Goal: Task Accomplishment & Management: Manage account settings

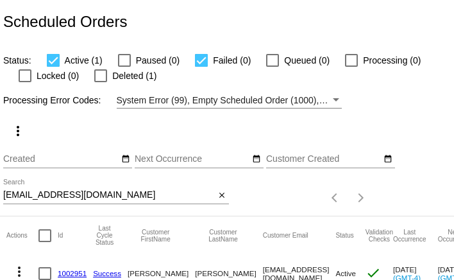
click at [124, 192] on input "bethwebb1960@yahoo.com" at bounding box center [109, 195] width 212 height 10
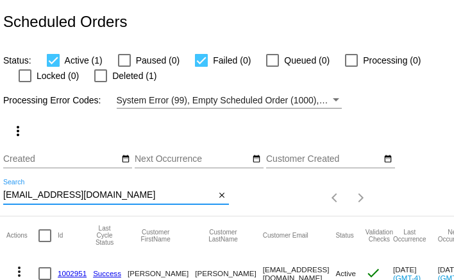
click at [124, 192] on input "bethwebb1960@yahoo.com" at bounding box center [109, 195] width 212 height 10
paste input "eljenmil@aol"
type input "eljenmil@aol.com"
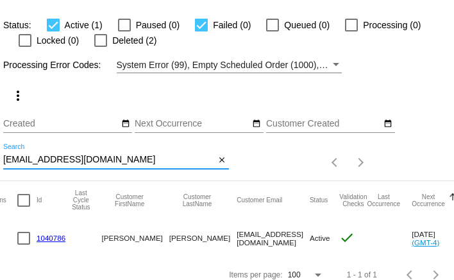
scroll to position [0, 13]
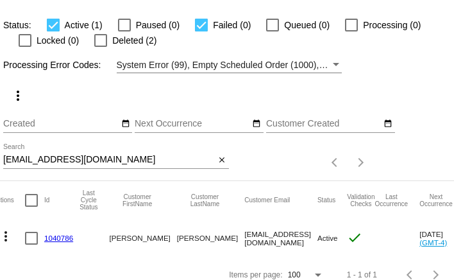
click at [65, 239] on link "1040786" at bounding box center [58, 238] width 29 height 8
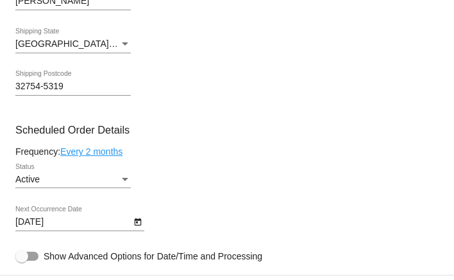
scroll to position [48, 0]
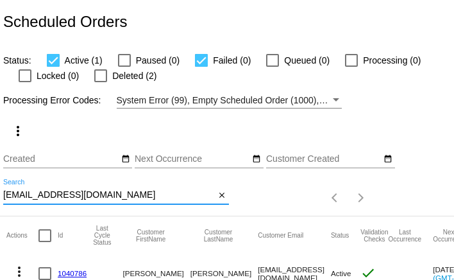
click at [89, 197] on input "eljenmil@aol.com" at bounding box center [109, 195] width 212 height 10
click at [89, 197] on input "[EMAIL_ADDRESS][DOMAIN_NAME]" at bounding box center [109, 195] width 212 height 10
click at [89, 197] on input "eljenmil@aol.com" at bounding box center [109, 195] width 212 height 10
paste input "phyllis@phyllischavez"
type input "phyllis@phyllischavez.com"
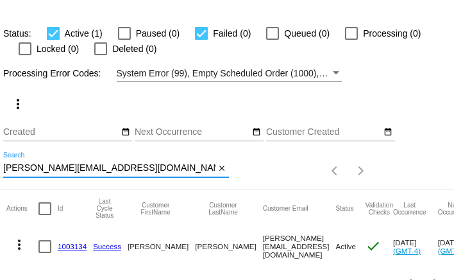
scroll to position [48, 0]
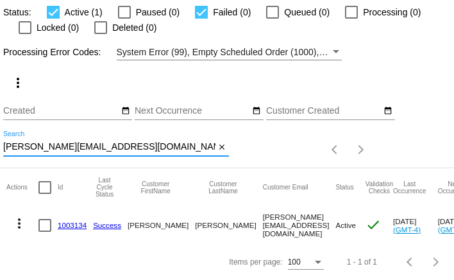
click at [21, 226] on mat-icon "more_vert" at bounding box center [19, 223] width 15 height 15
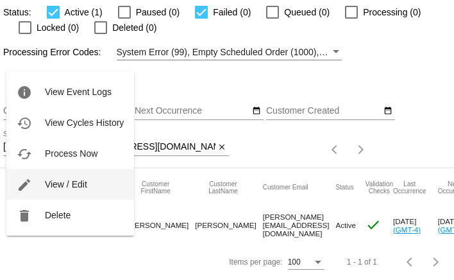
click at [52, 183] on span "View / Edit" at bounding box center [66, 184] width 42 height 10
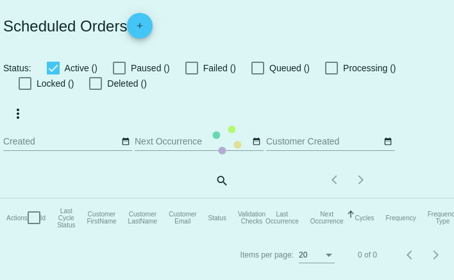
checkbox input "true"
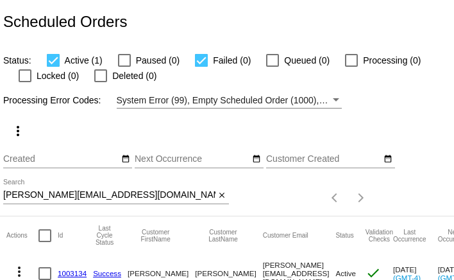
click at [17, 268] on mat-icon "more_vert" at bounding box center [19, 271] width 15 height 15
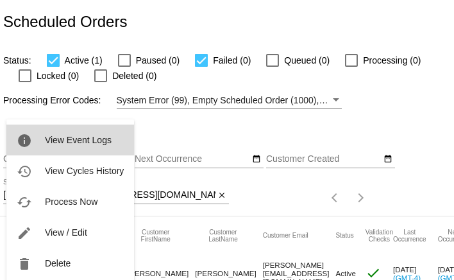
click at [60, 146] on button "info View Event Logs" at bounding box center [70, 139] width 128 height 31
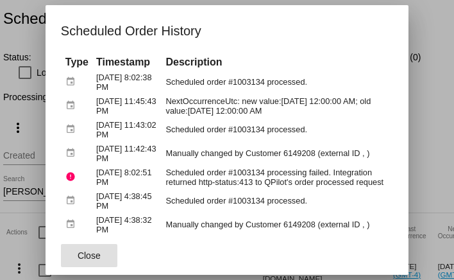
click at [93, 255] on span "Close" at bounding box center [89, 255] width 23 height 10
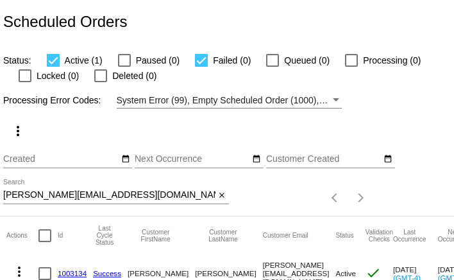
click at [46, 193] on input "phyllis@phyllischavez.com" at bounding box center [109, 195] width 212 height 10
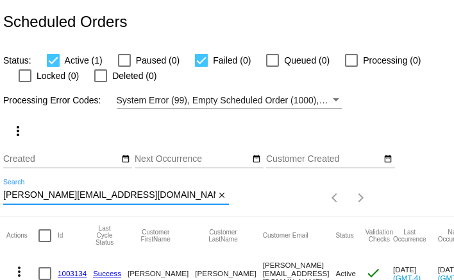
click at [46, 193] on input "phyllis@phyllischavez.com" at bounding box center [109, 195] width 212 height 10
paste input "taylor@arminvestigations.org"
type input "taylor@arminvestigations.org"
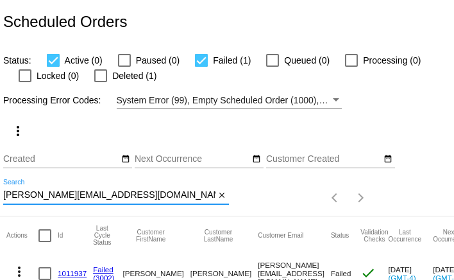
scroll to position [48, 0]
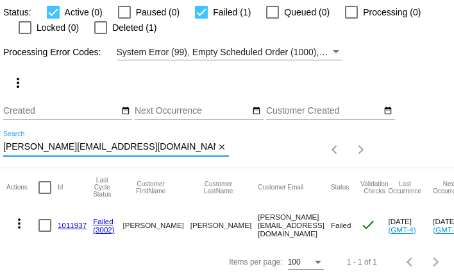
click at [73, 225] on link "1011937" at bounding box center [72, 225] width 29 height 8
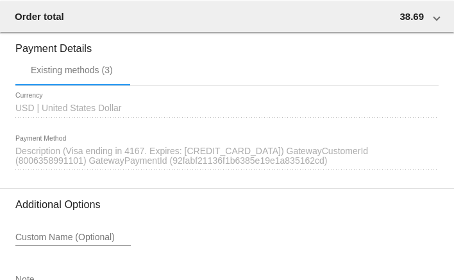
scroll to position [1454, 0]
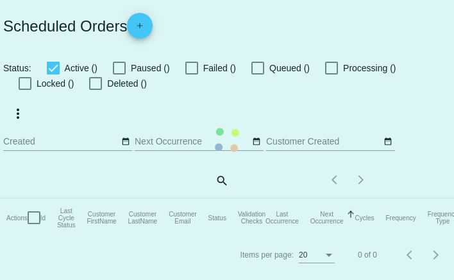
checkbox input "true"
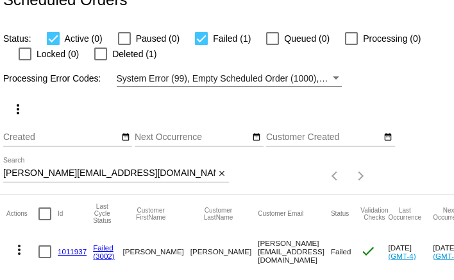
scroll to position [48, 0]
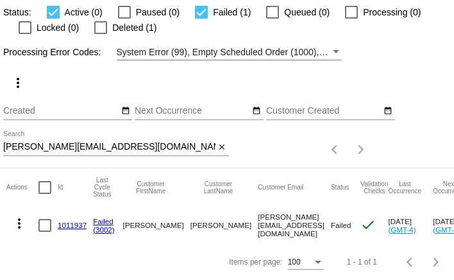
click at [146, 146] on input "[PERSON_NAME][EMAIL_ADDRESS][DOMAIN_NAME]" at bounding box center [109, 147] width 212 height 10
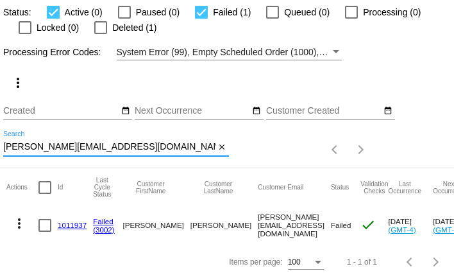
click at [146, 146] on input "[PERSON_NAME][EMAIL_ADDRESS][DOMAIN_NAME]" at bounding box center [109, 147] width 212 height 10
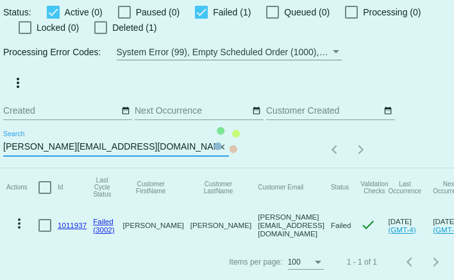
scroll to position [10, 0]
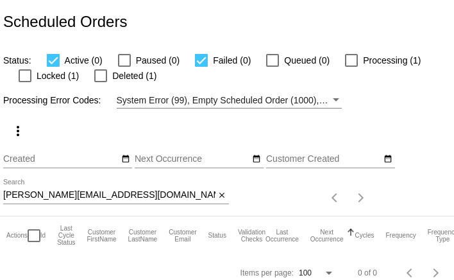
scroll to position [10, 0]
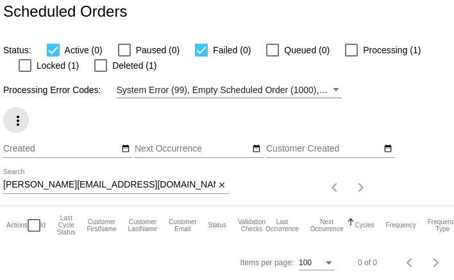
click at [20, 124] on mat-icon "more_vert" at bounding box center [17, 120] width 15 height 15
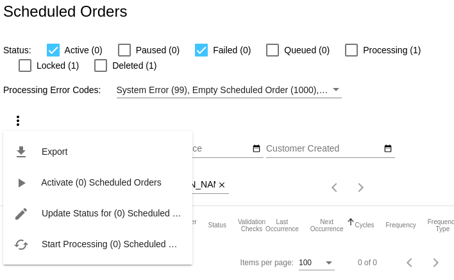
click at [59, 112] on div "file_download Export play_arrow Activate (0) Scheduled Orders edit Update Statu…" at bounding box center [97, 186] width 189 height 158
click at [126, 106] on div at bounding box center [227, 140] width 454 height 280
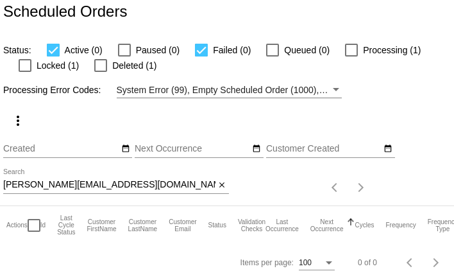
click at [327, 121] on div "more_vert Oct Jan Feb Mar [DATE]" at bounding box center [227, 151] width 454 height 107
click at [345, 48] on div at bounding box center [351, 50] width 13 height 13
click at [351, 56] on input "Processing (1)" at bounding box center [351, 56] width 1 height 1
checkbox input "true"
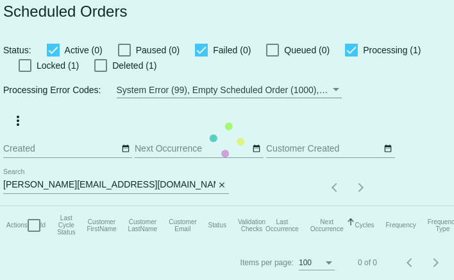
click at [23, 206] on mat-table "Actions Id Last Cycle Status Customer FirstName Customer LastName Customer Emai…" at bounding box center [279, 225] width 558 height 38
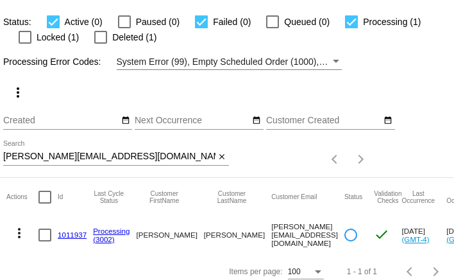
scroll to position [48, 0]
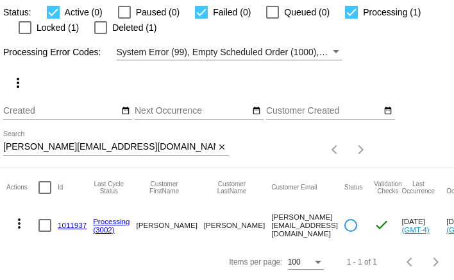
click at [19, 224] on mat-icon "more_vert" at bounding box center [19, 223] width 15 height 15
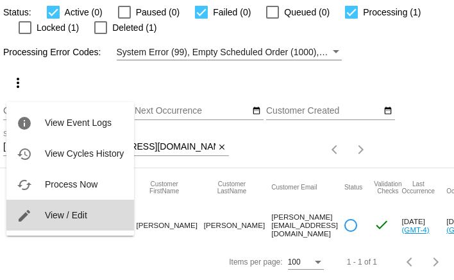
click at [52, 221] on button "edit View / Edit" at bounding box center [70, 215] width 128 height 31
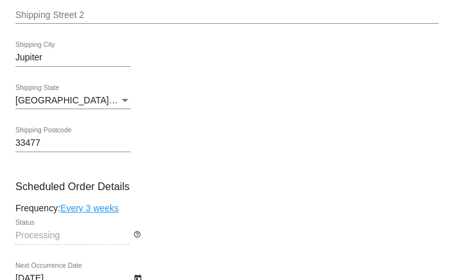
scroll to position [708, 0]
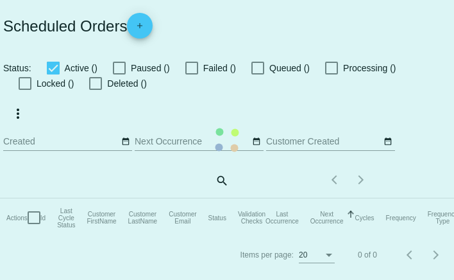
checkbox input "true"
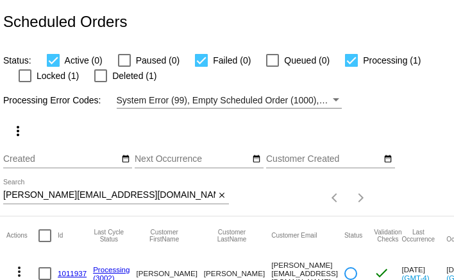
scroll to position [48, 0]
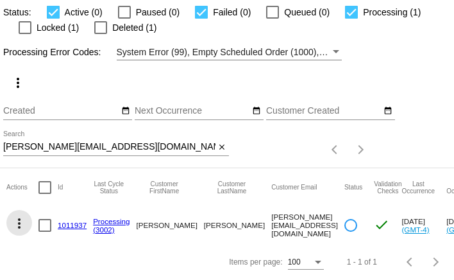
click at [21, 225] on mat-icon "more_vert" at bounding box center [19, 223] width 15 height 15
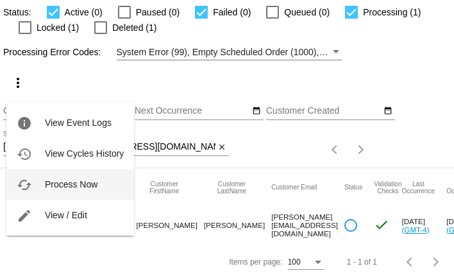
click at [55, 186] on span "Process Now" at bounding box center [71, 184] width 53 height 10
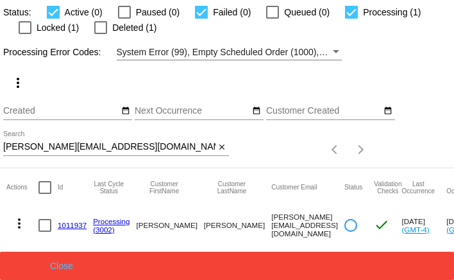
click at [58, 263] on button "Close" at bounding box center [61, 265] width 31 height 10
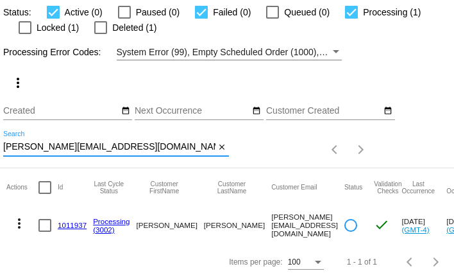
click at [138, 148] on input "[PERSON_NAME][EMAIL_ADDRESS][DOMAIN_NAME]" at bounding box center [109, 147] width 212 height 10
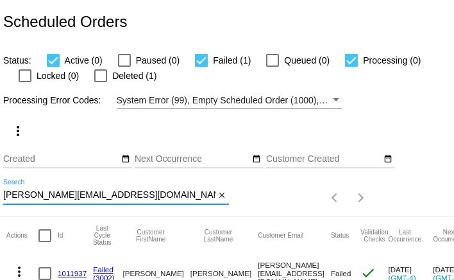
click at [101, 198] on input "[PERSON_NAME][EMAIL_ADDRESS][DOMAIN_NAME]" at bounding box center [109, 195] width 212 height 10
click at [101, 198] on input "taylor@arminvestigations.org" at bounding box center [109, 195] width 212 height 10
paste input "[EMAIL_ADDRESS][DOMAIN_NAME]"
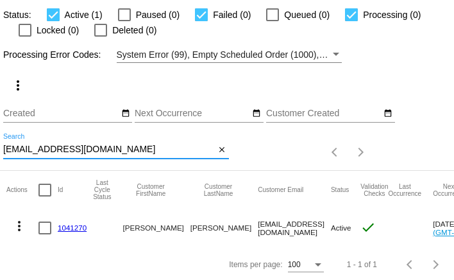
scroll to position [48, 0]
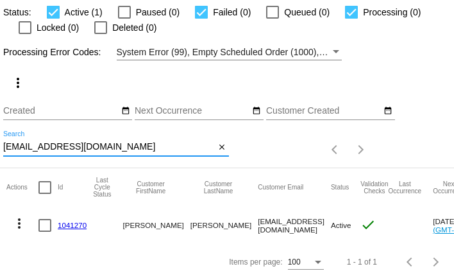
type input "[EMAIL_ADDRESS][DOMAIN_NAME]"
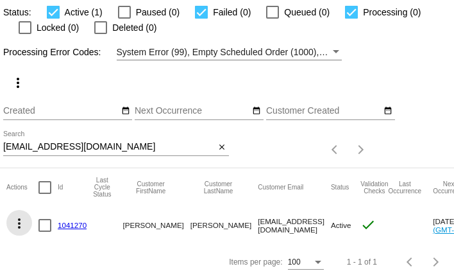
click at [19, 223] on mat-icon "more_vert" at bounding box center [19, 223] width 15 height 15
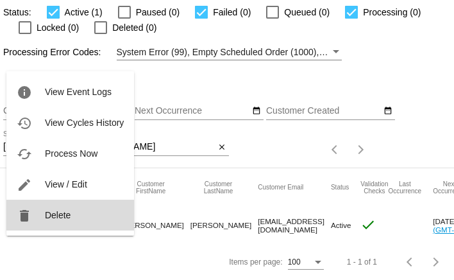
click at [49, 213] on span "Delete" at bounding box center [58, 215] width 26 height 10
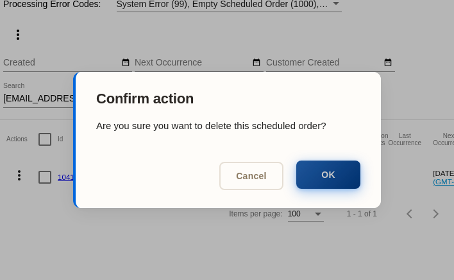
click at [338, 173] on button "OK" at bounding box center [328, 174] width 64 height 28
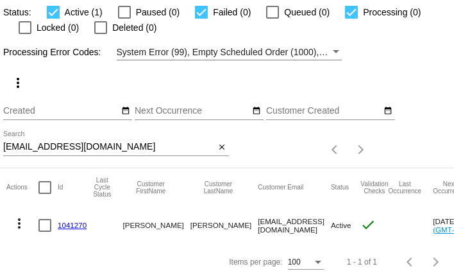
scroll to position [10, 0]
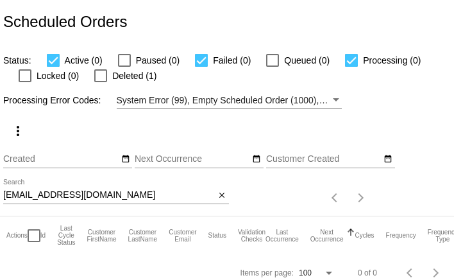
click at [149, 196] on input "[EMAIL_ADDRESS][DOMAIN_NAME]" at bounding box center [109, 195] width 212 height 10
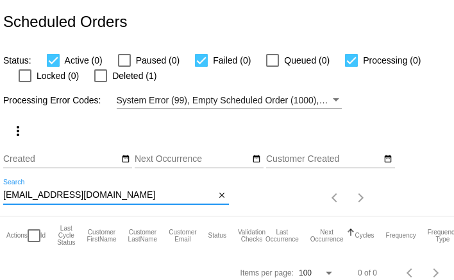
click at [149, 196] on input "[EMAIL_ADDRESS][DOMAIN_NAME]" at bounding box center [109, 195] width 212 height 10
paste input "ulieabel94"
type input "[EMAIL_ADDRESS][DOMAIN_NAME]"
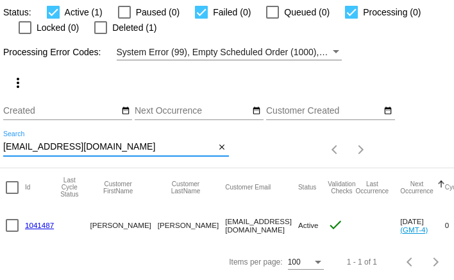
scroll to position [0, 1]
